Goal: Task Accomplishment & Management: Complete application form

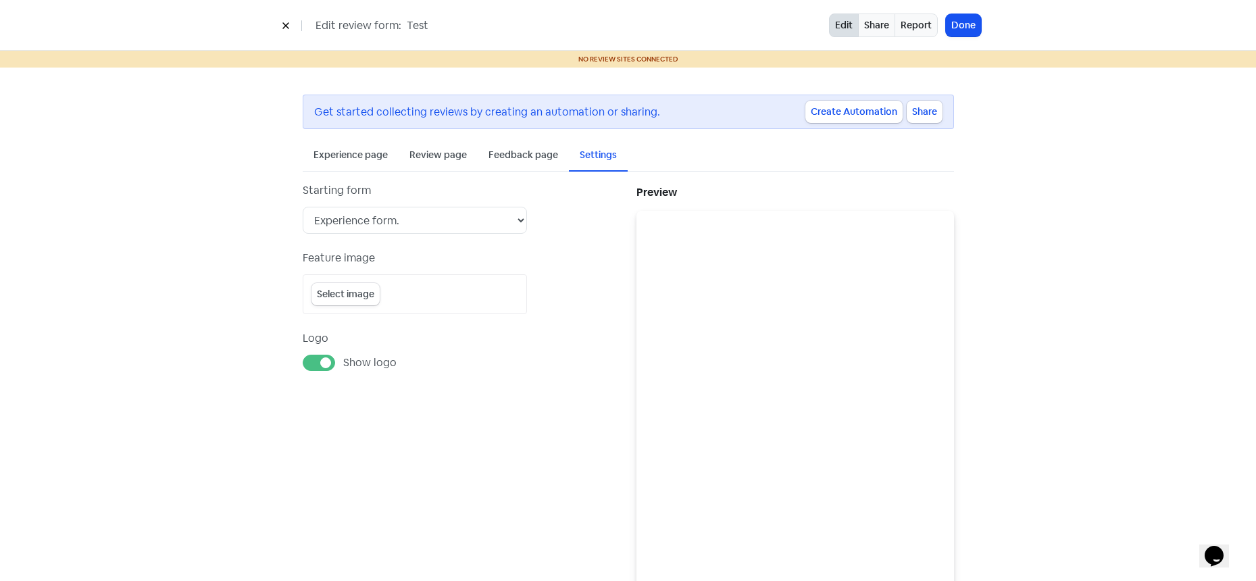
scroll to position [62, 0]
